Goal: Information Seeking & Learning: Learn about a topic

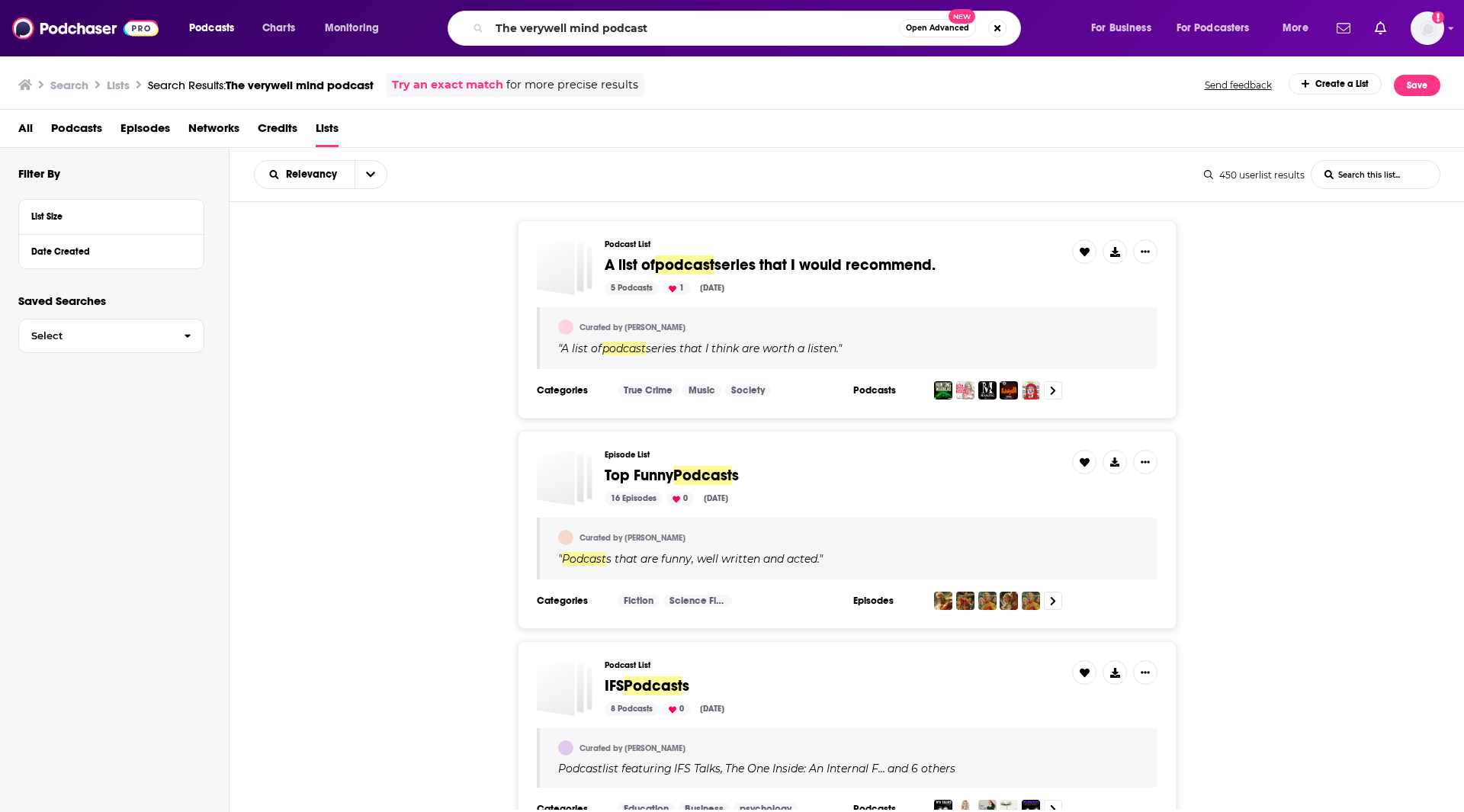
drag, startPoint x: 519, startPoint y: 25, endPoint x: 489, endPoint y: 21, distance: 30.3
click at [489, 21] on div "The verywell mind podcast Open Advanced New" at bounding box center [735, 28] width 574 height 35
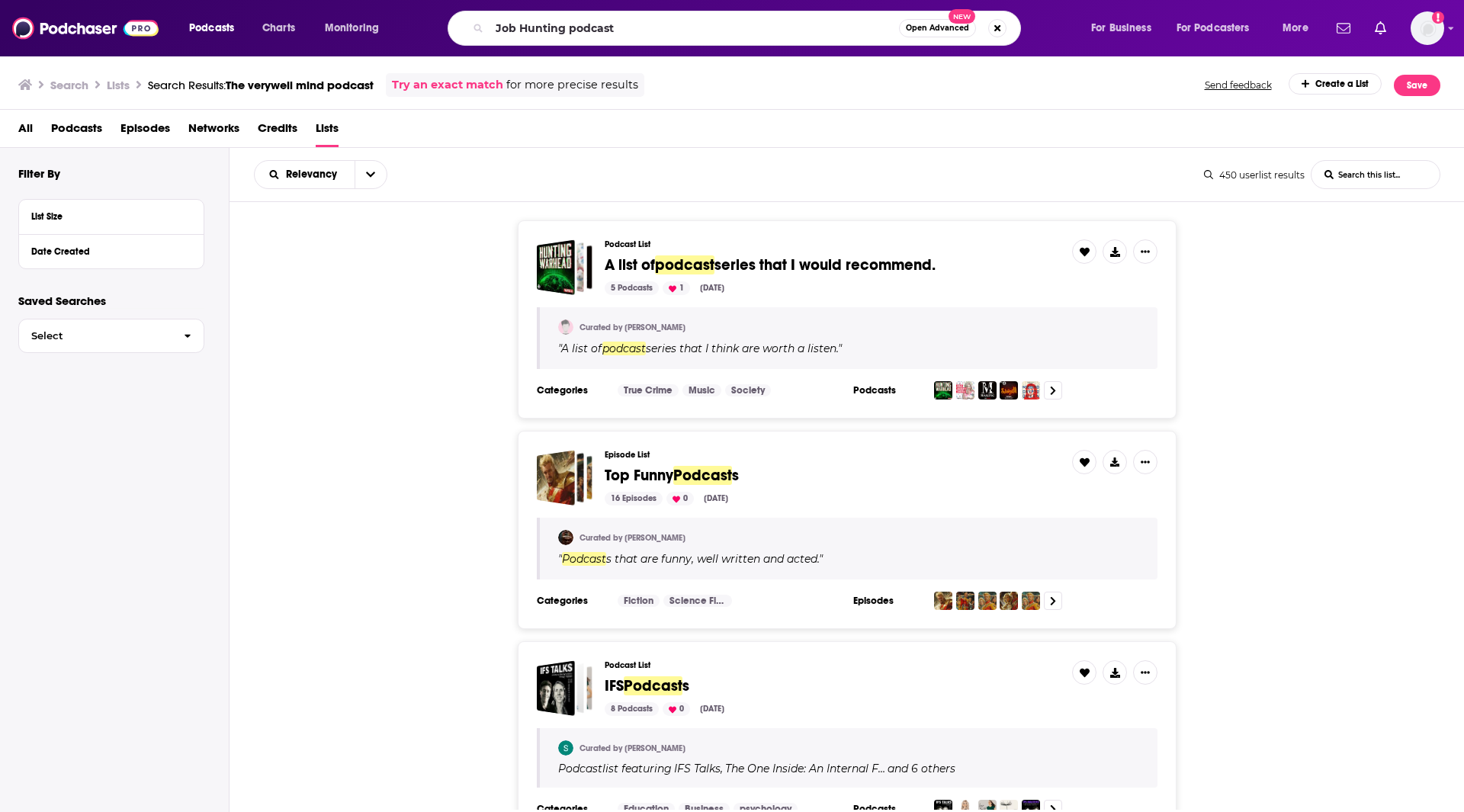
type input "Job Hunting podcast"
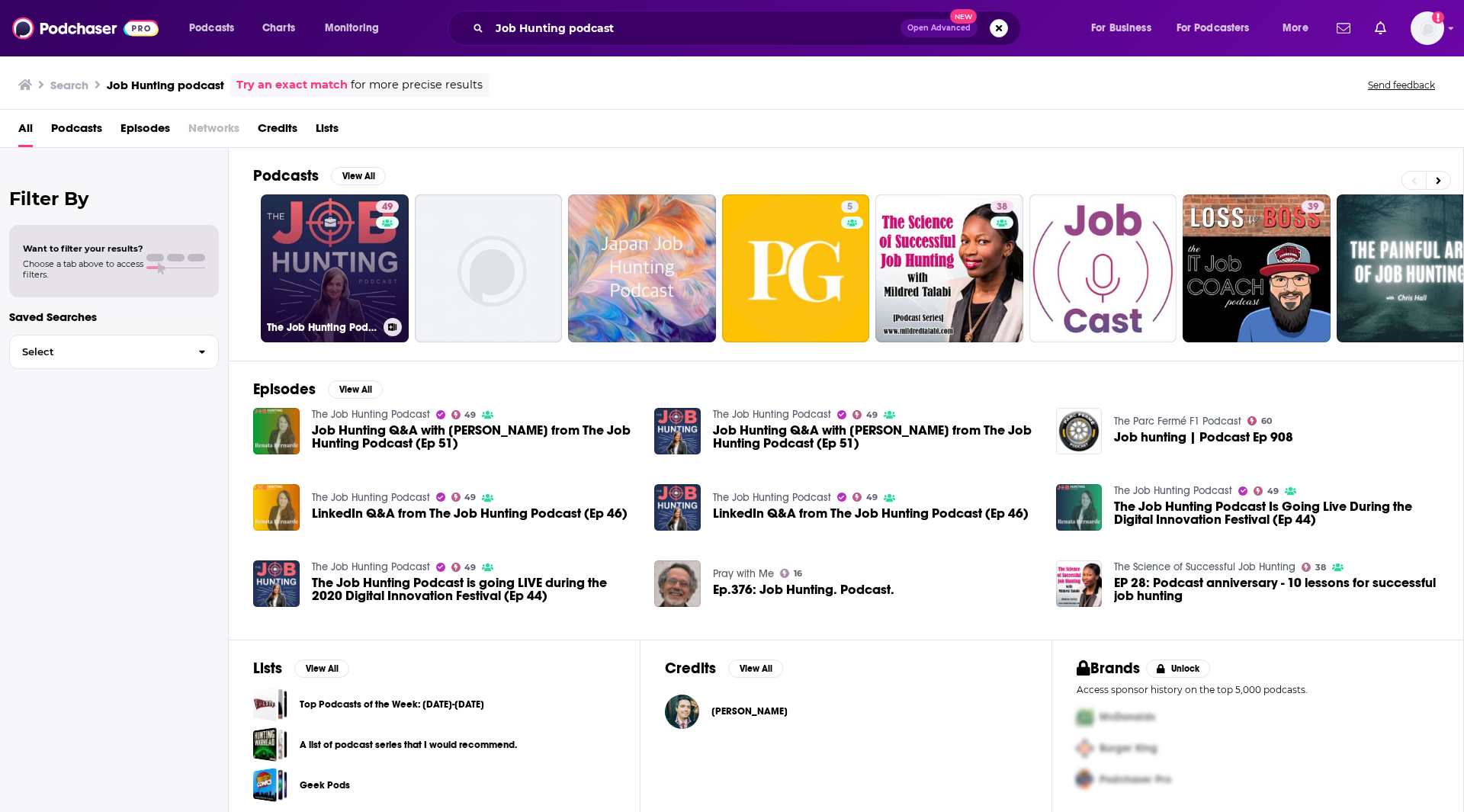
click at [355, 295] on link "49 The Job Hunting Podcast" at bounding box center [334, 268] width 148 height 148
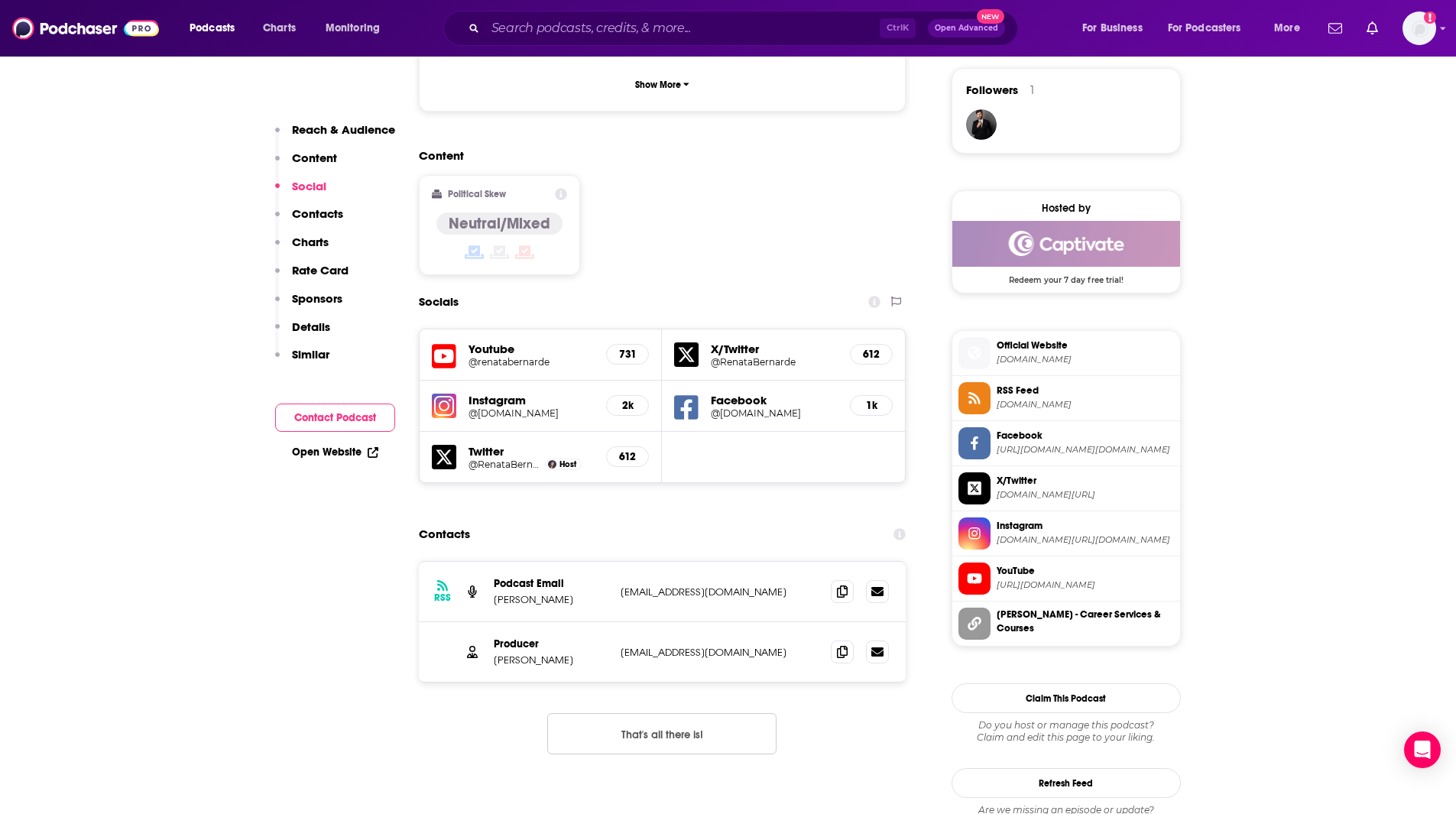
scroll to position [1115, 0]
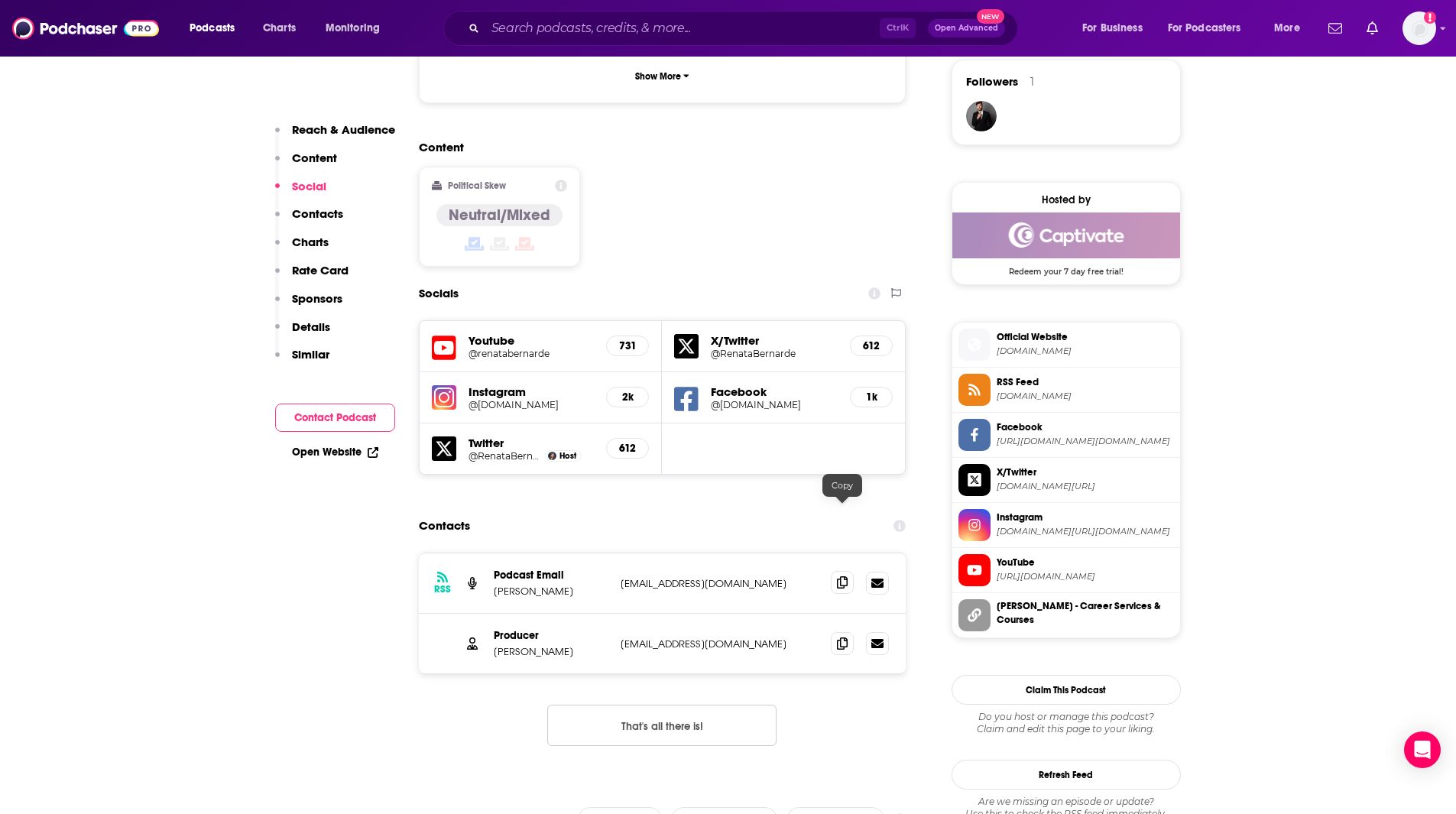
click at [846, 576] on icon at bounding box center [842, 582] width 11 height 12
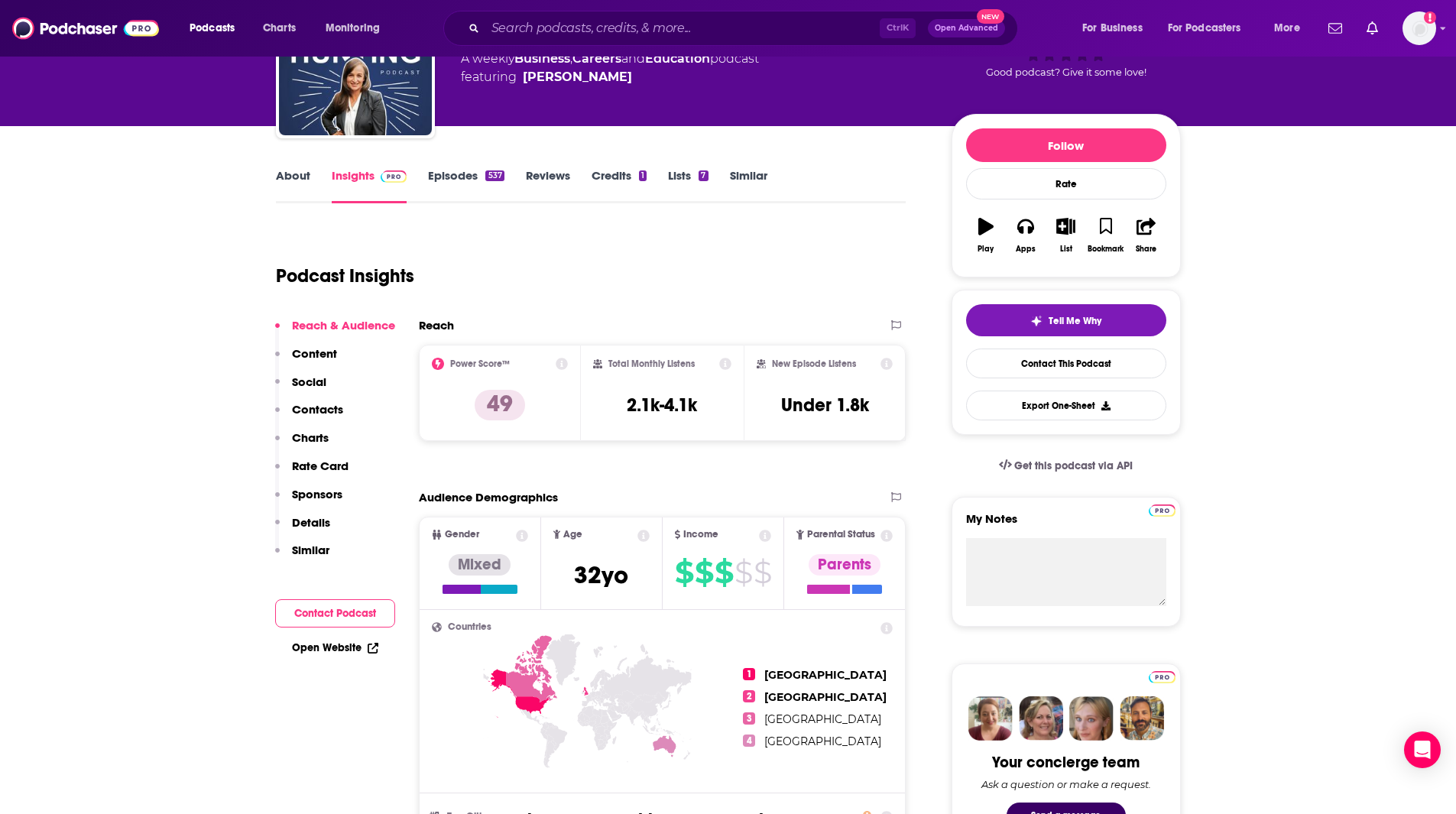
scroll to position [0, 0]
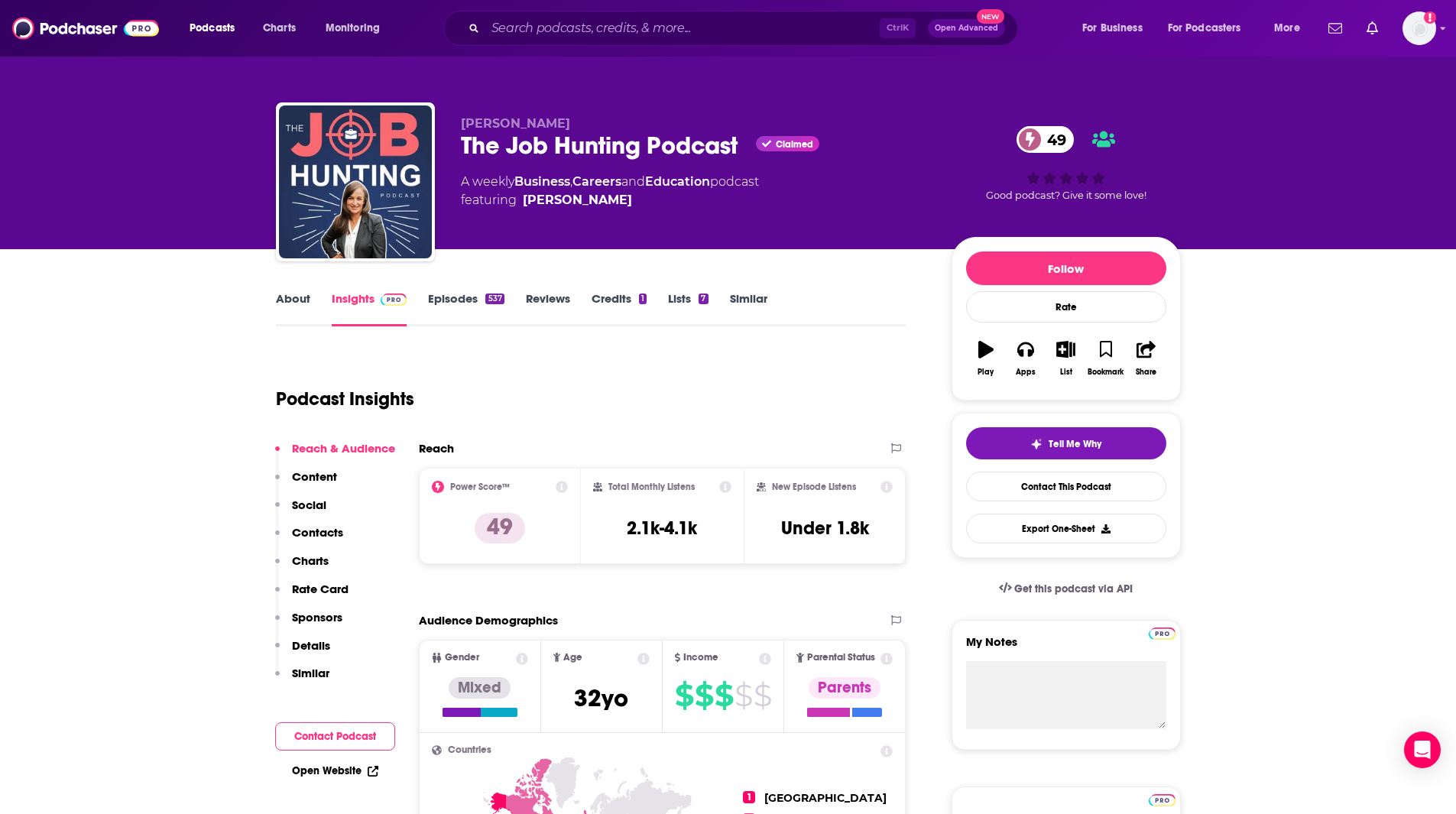
click at [468, 299] on link "Episodes 537" at bounding box center [466, 309] width 76 height 35
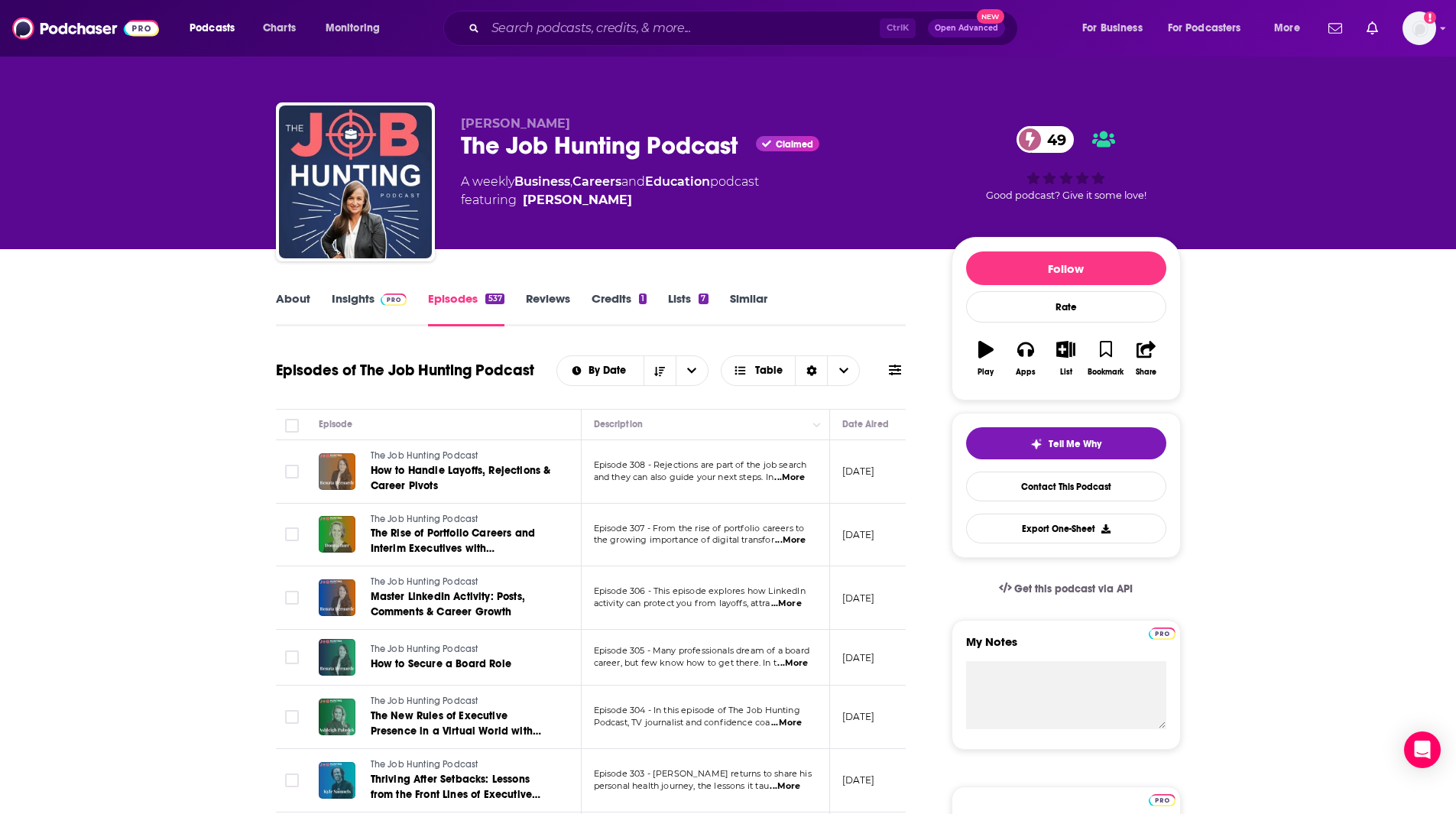
click at [368, 296] on link "Insights" at bounding box center [370, 309] width 76 height 35
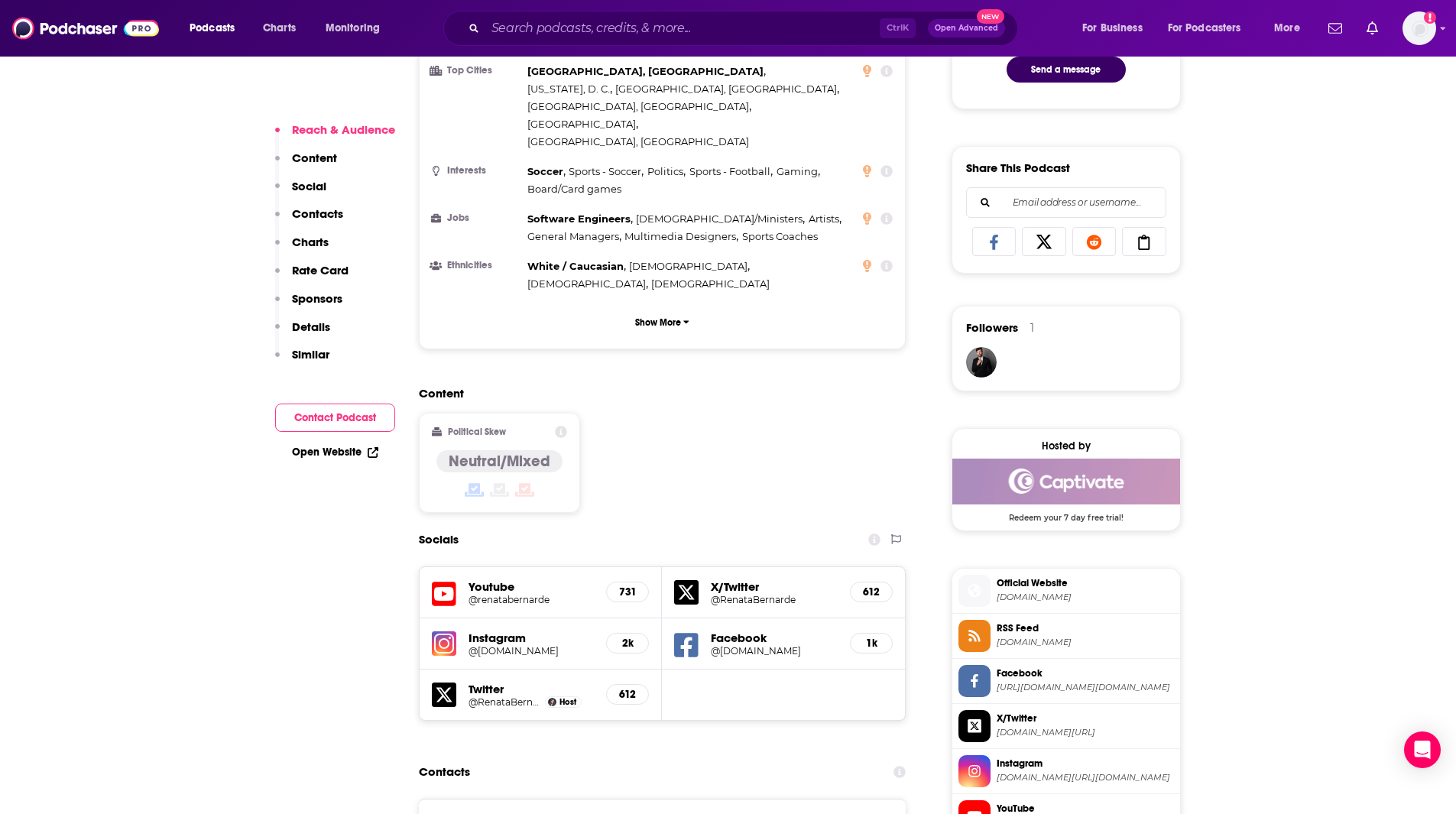
scroll to position [877, 0]
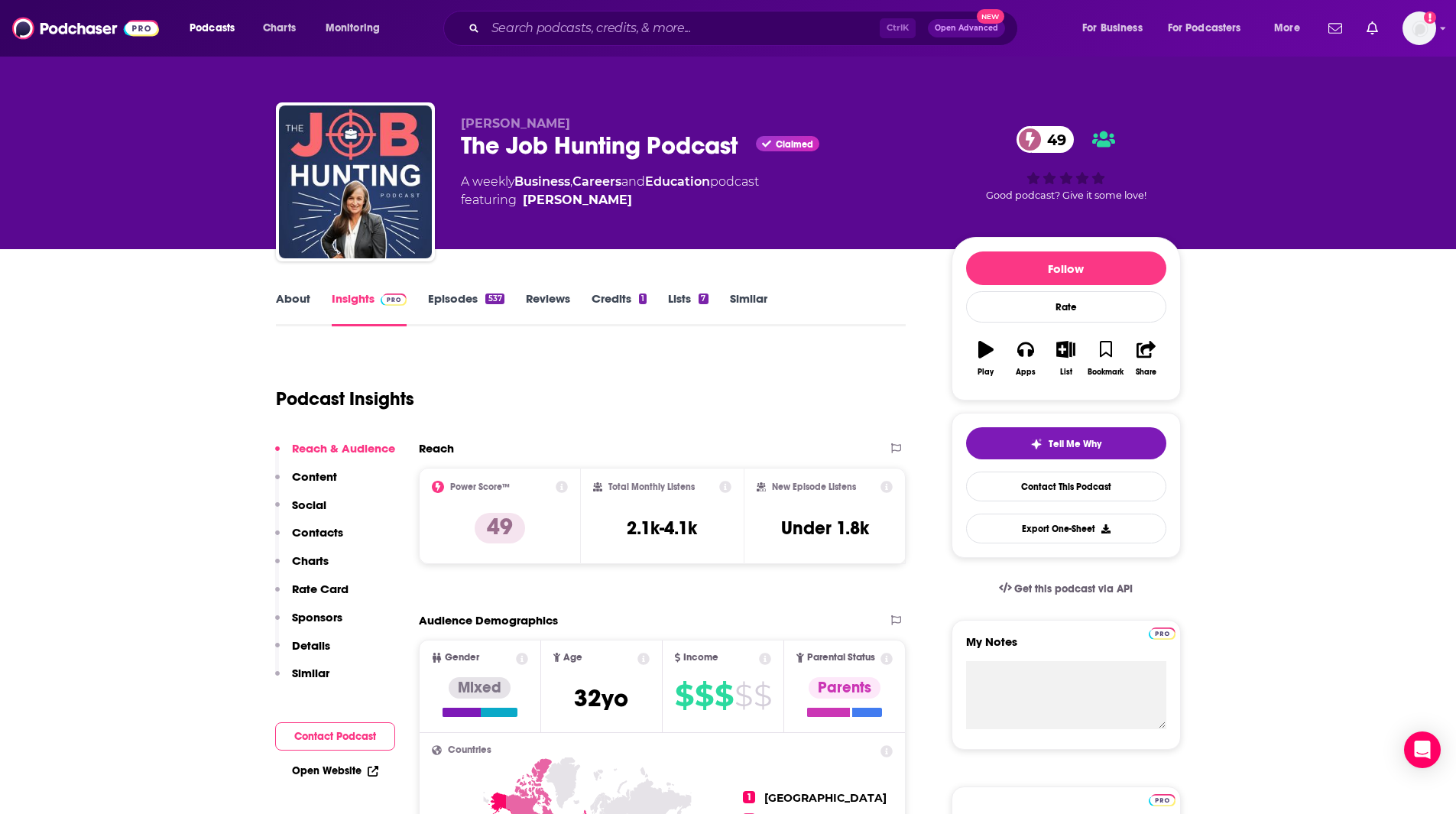
click at [757, 295] on link "Similar" at bounding box center [748, 309] width 37 height 35
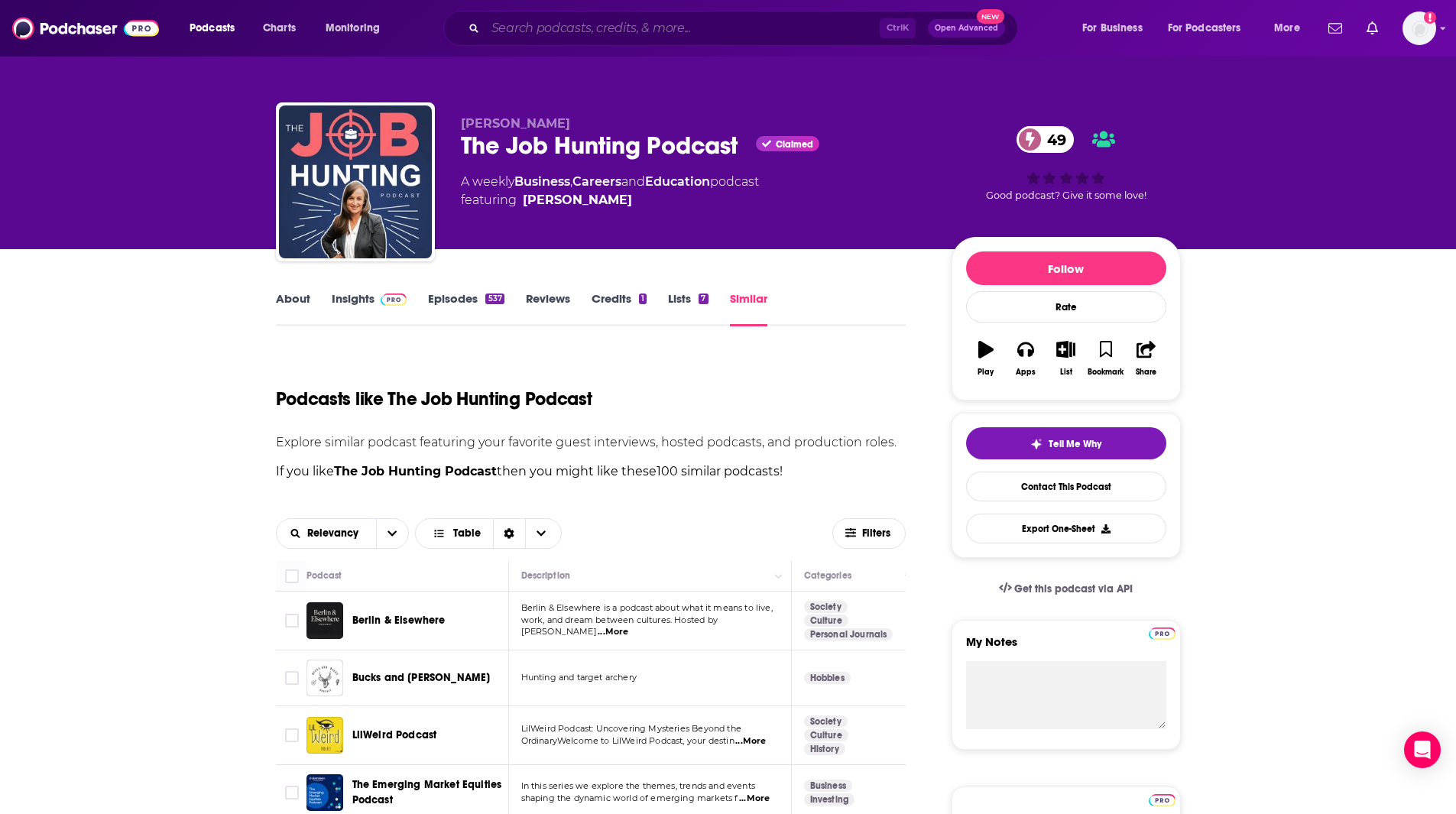
click at [595, 26] on input "Search podcasts, credits, & more..." at bounding box center [682, 28] width 394 height 25
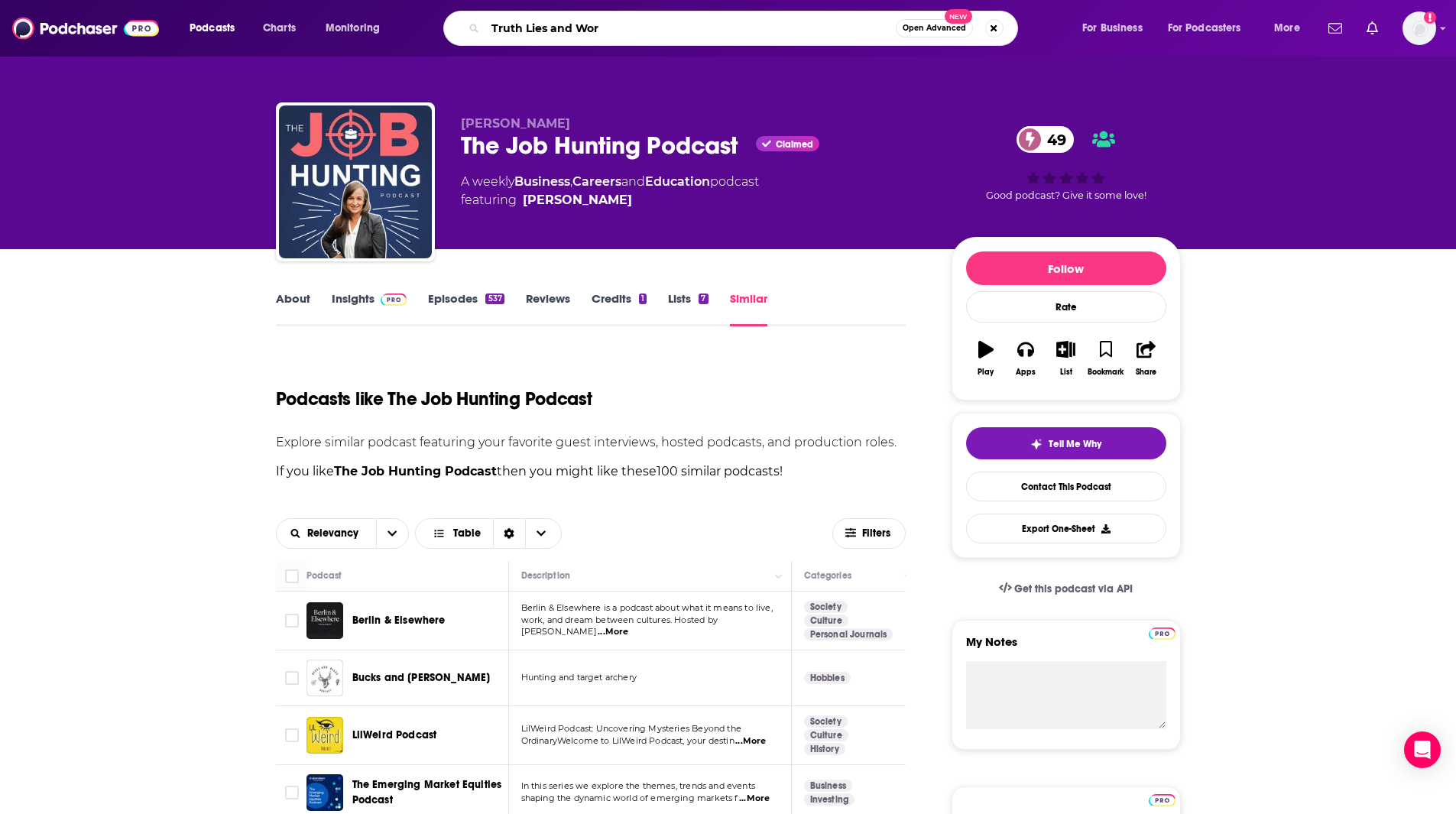
type input "Truth Lies and Work"
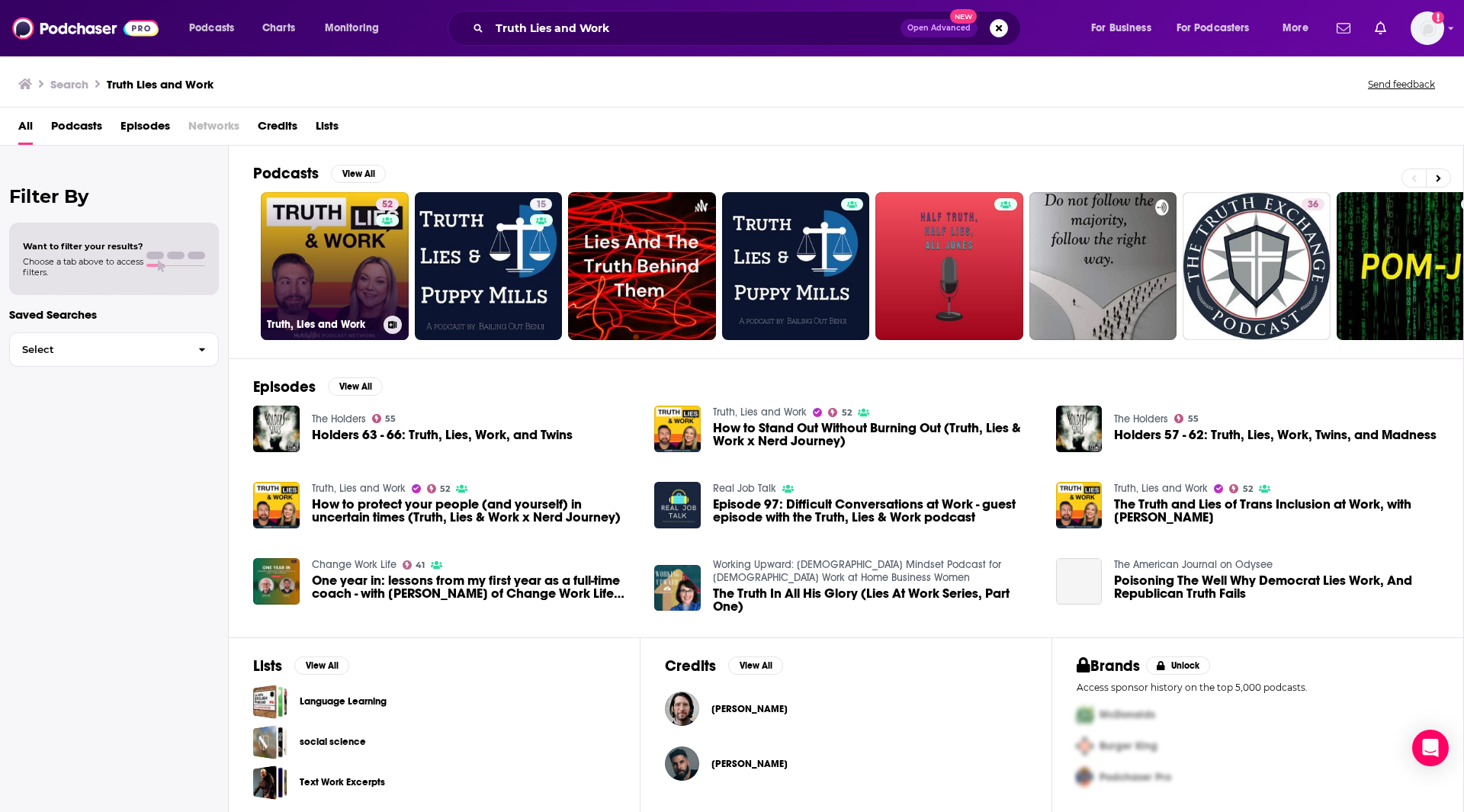
click at [345, 250] on link "52 Truth, Lies and Work" at bounding box center [334, 265] width 148 height 148
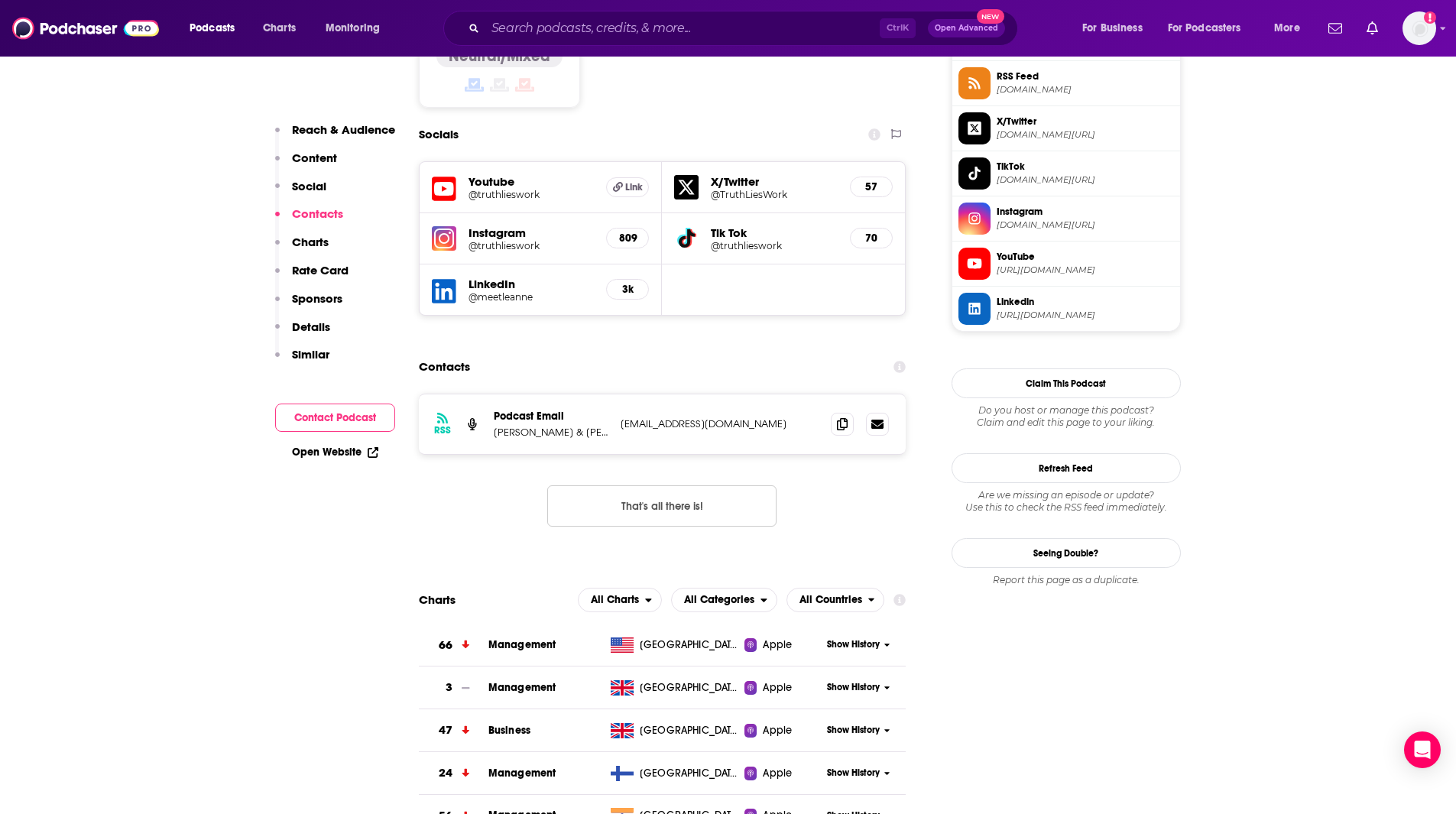
scroll to position [1371, 0]
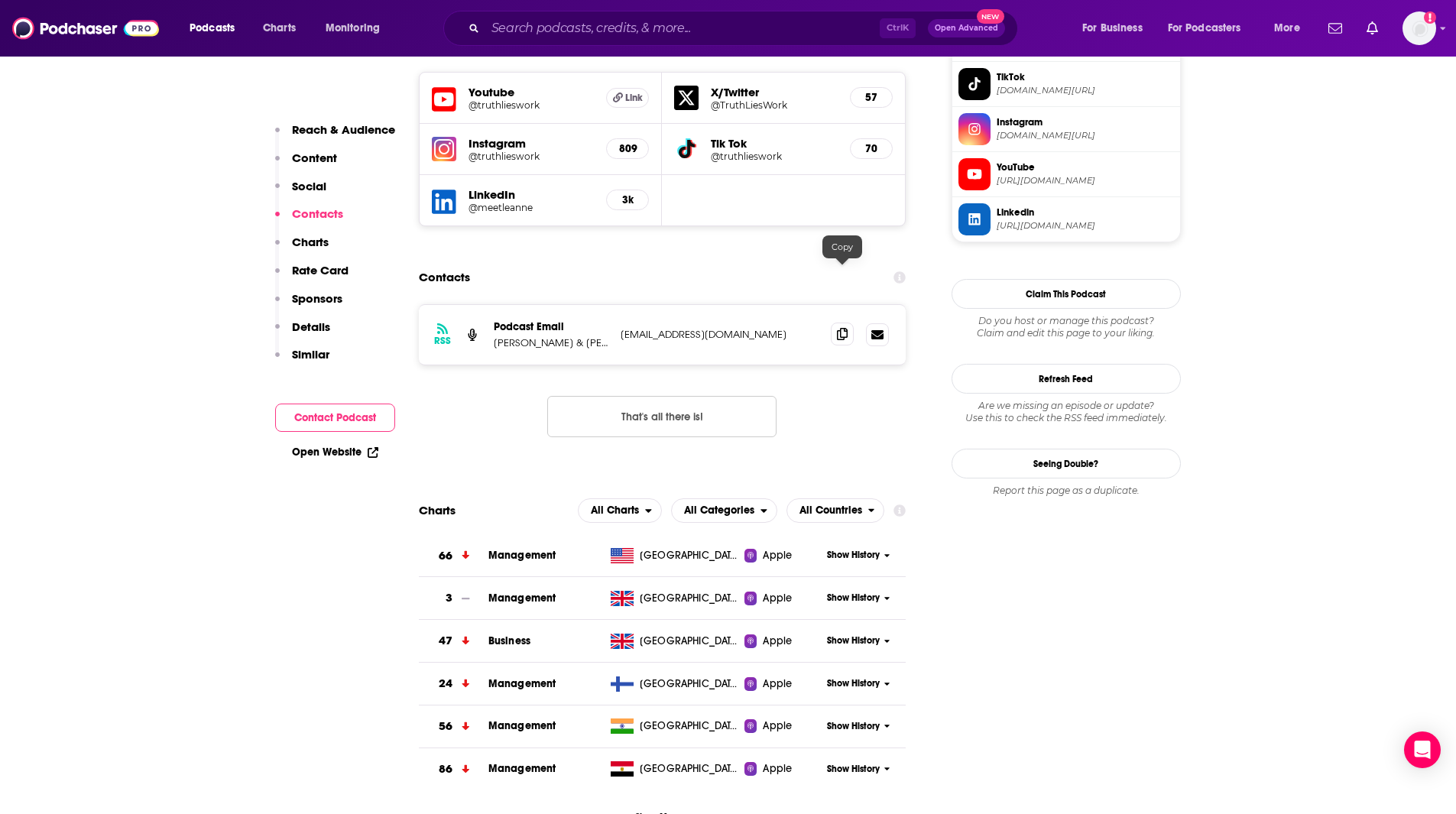
click at [838, 328] on icon at bounding box center [842, 333] width 11 height 12
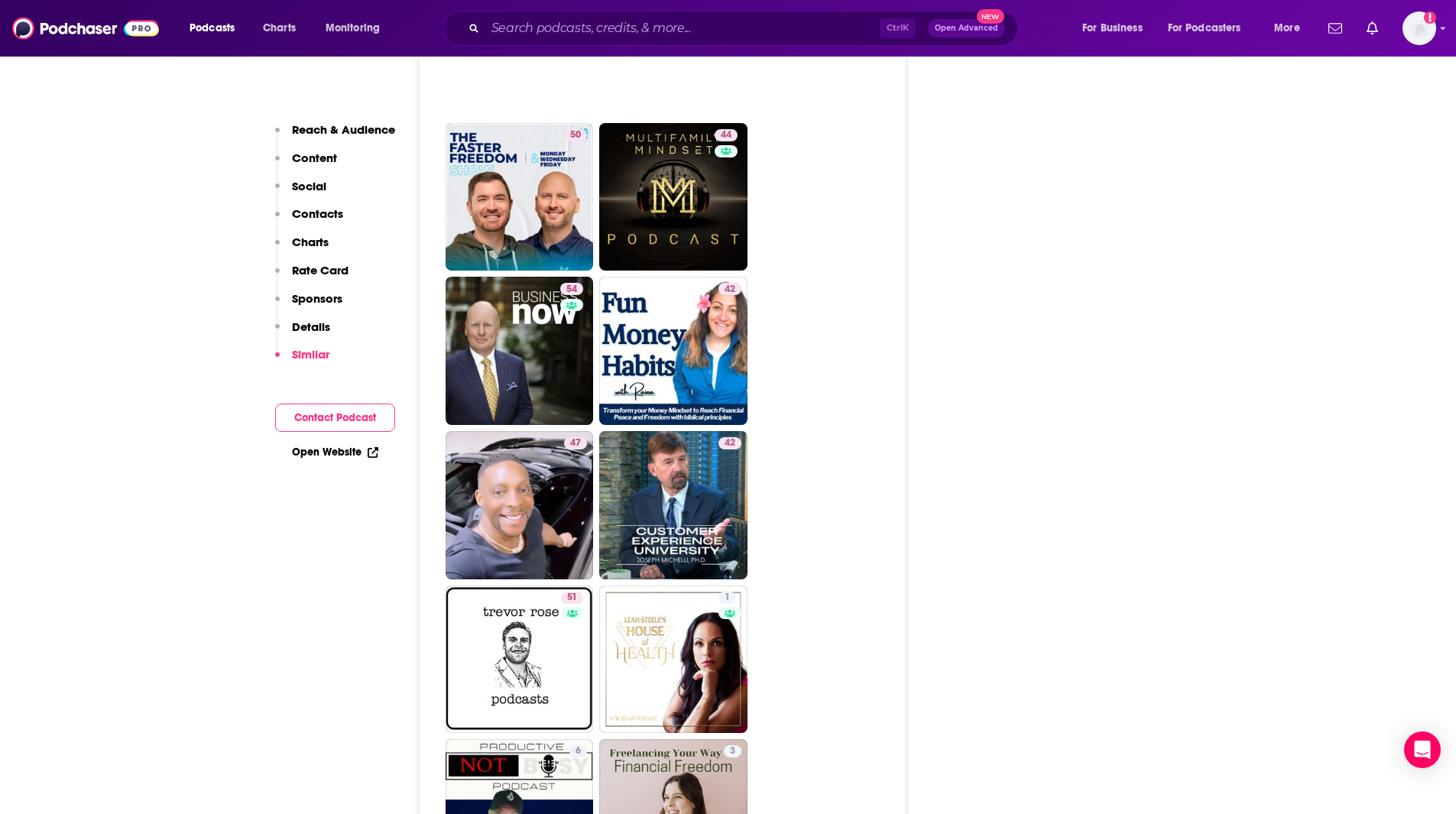
scroll to position [0, 0]
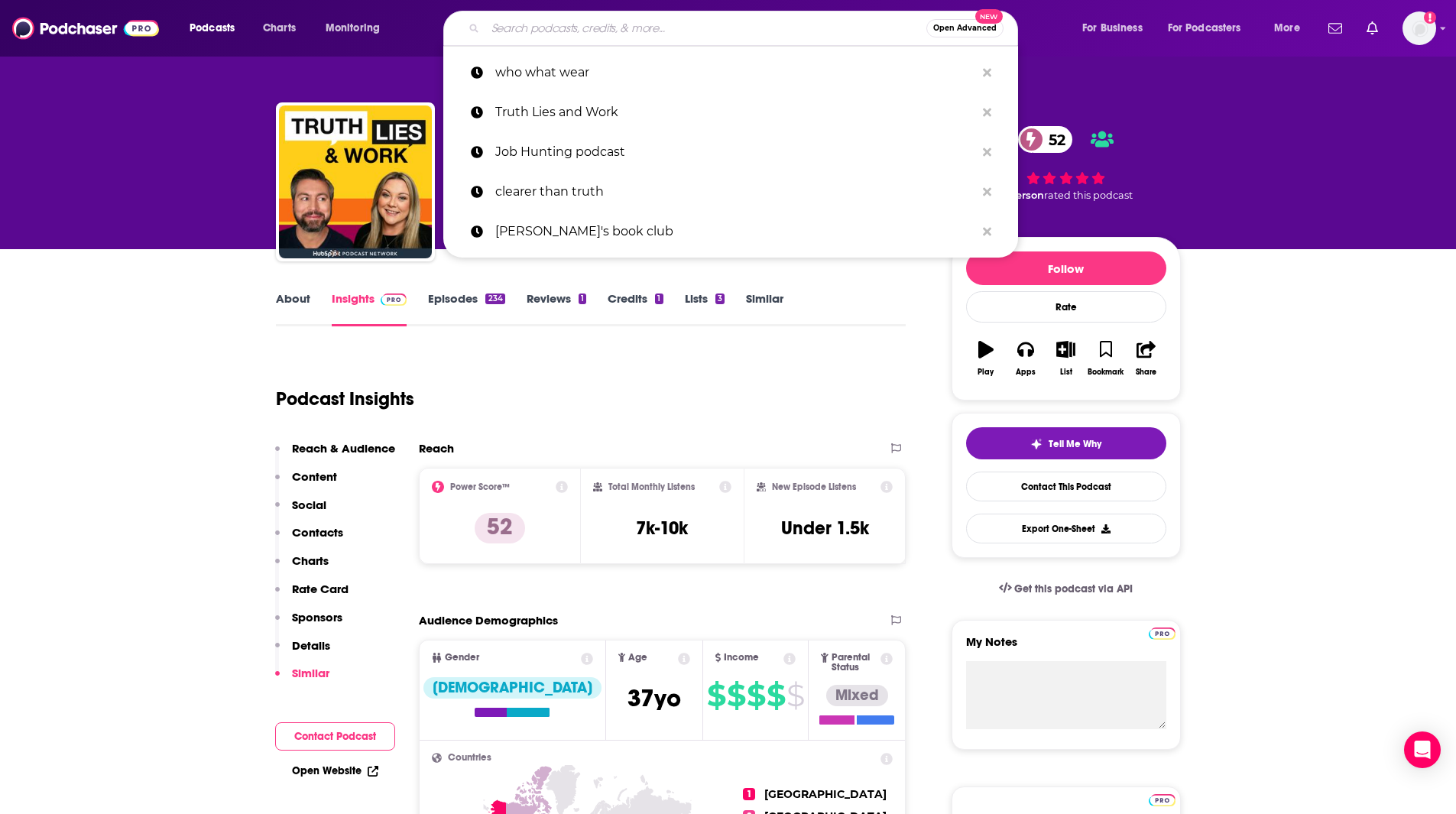
click at [535, 32] on input "Search podcasts, credits, & more..." at bounding box center [705, 28] width 441 height 25
type input "t"
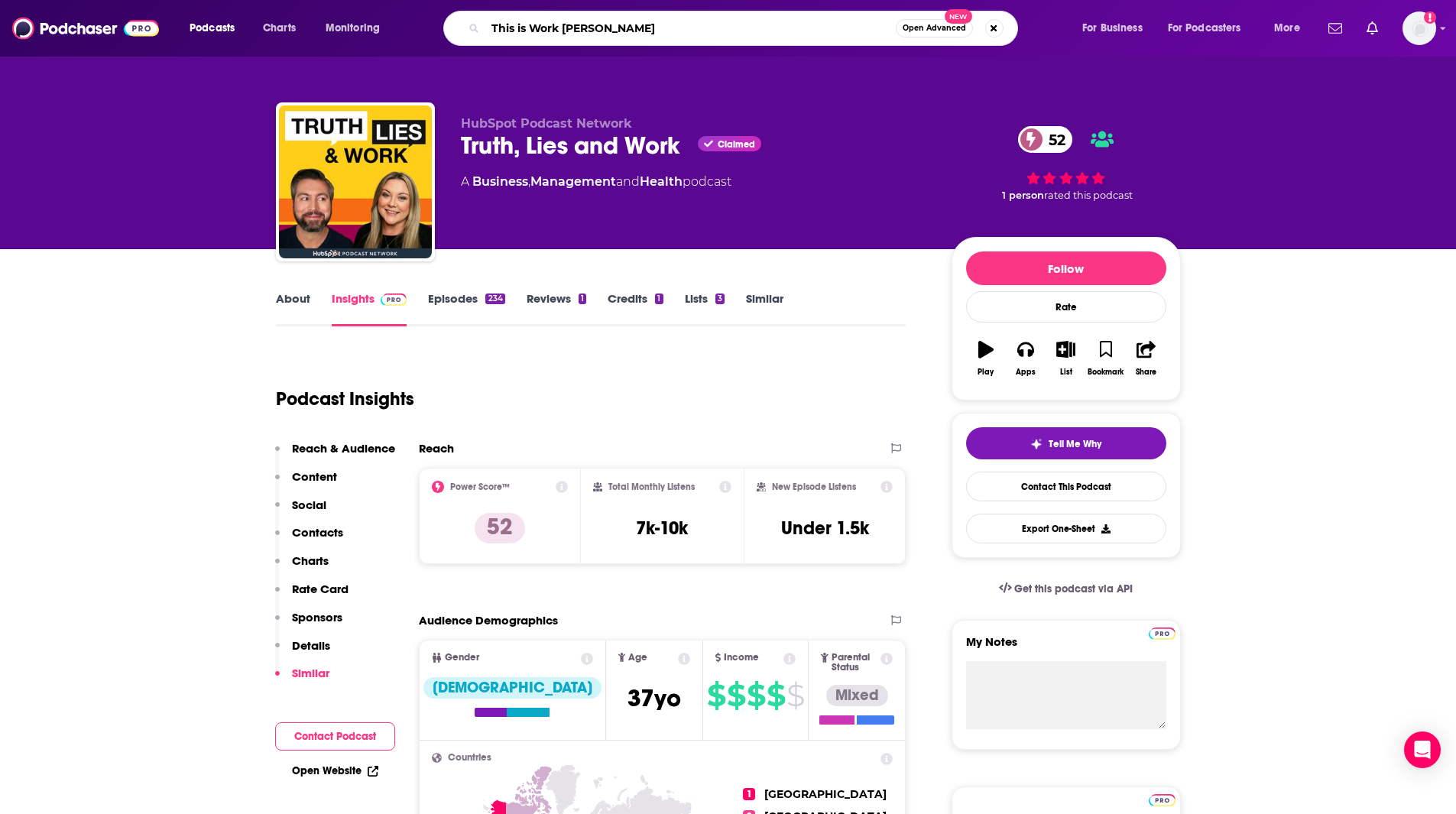
type input "This is Work [PERSON_NAME]"
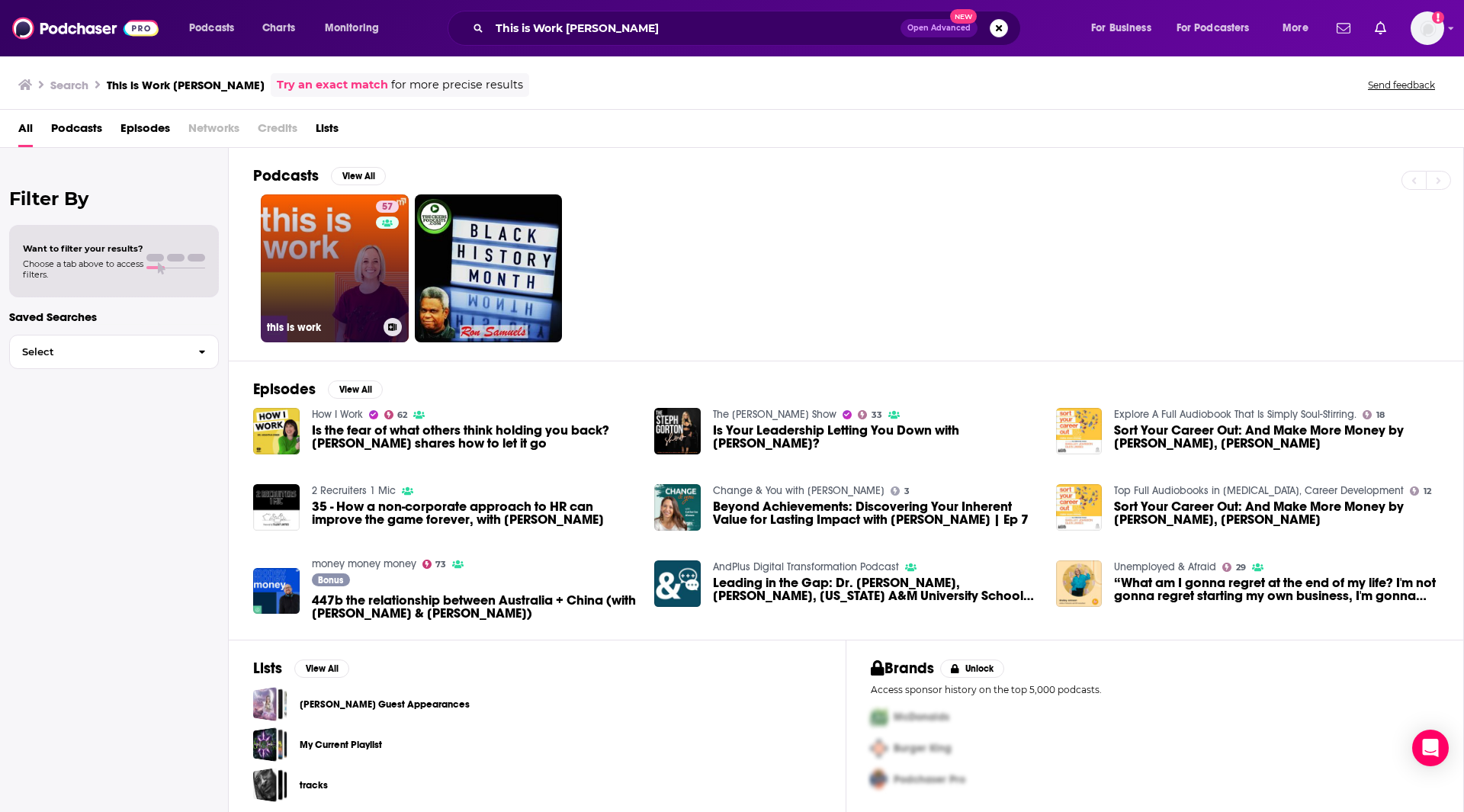
click at [345, 242] on link "57 this is work" at bounding box center [334, 268] width 148 height 148
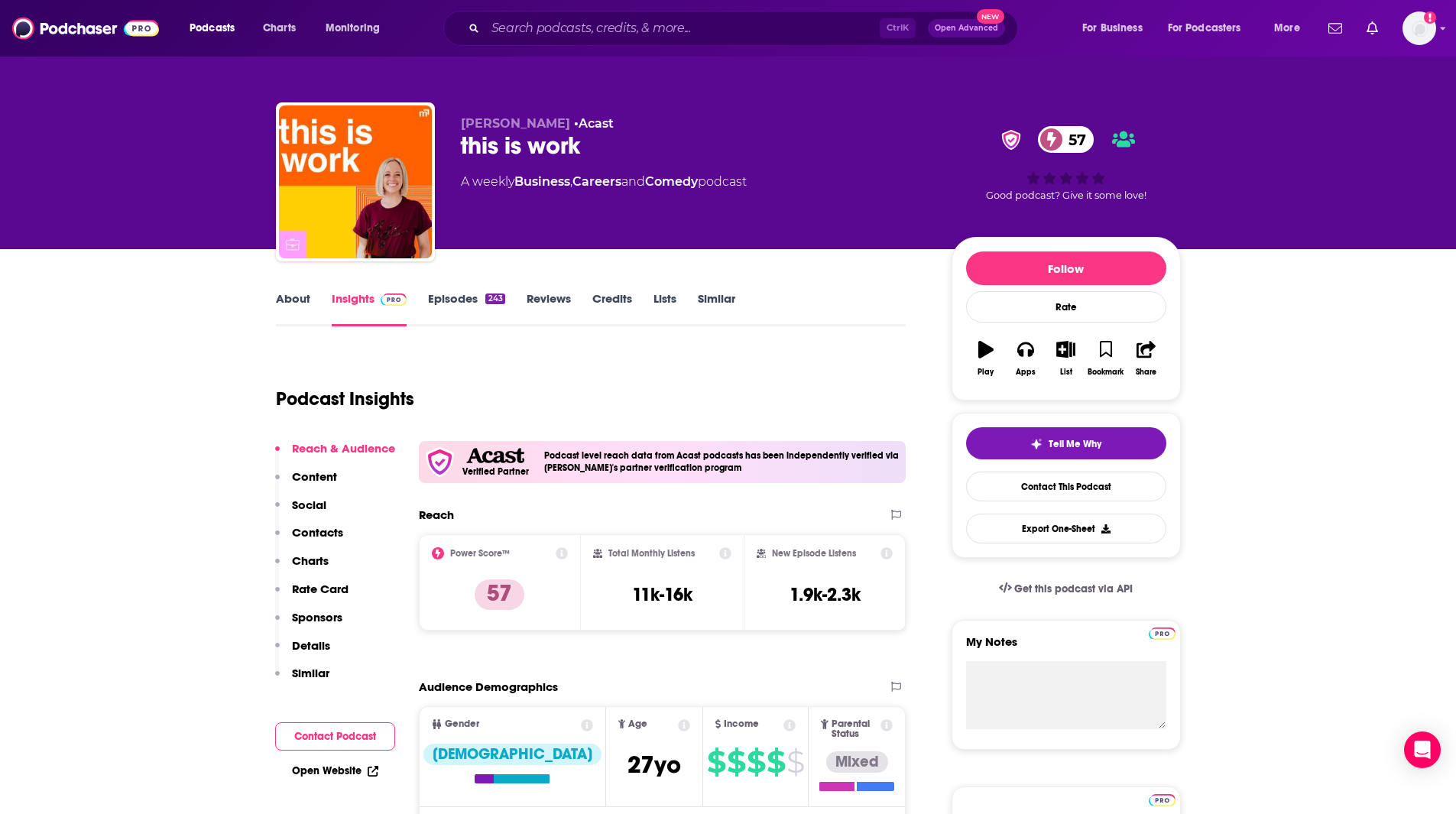
click at [469, 296] on link "Episodes 243" at bounding box center [466, 309] width 77 height 35
